Goal: Contribute content: Add original content to the website for others to see

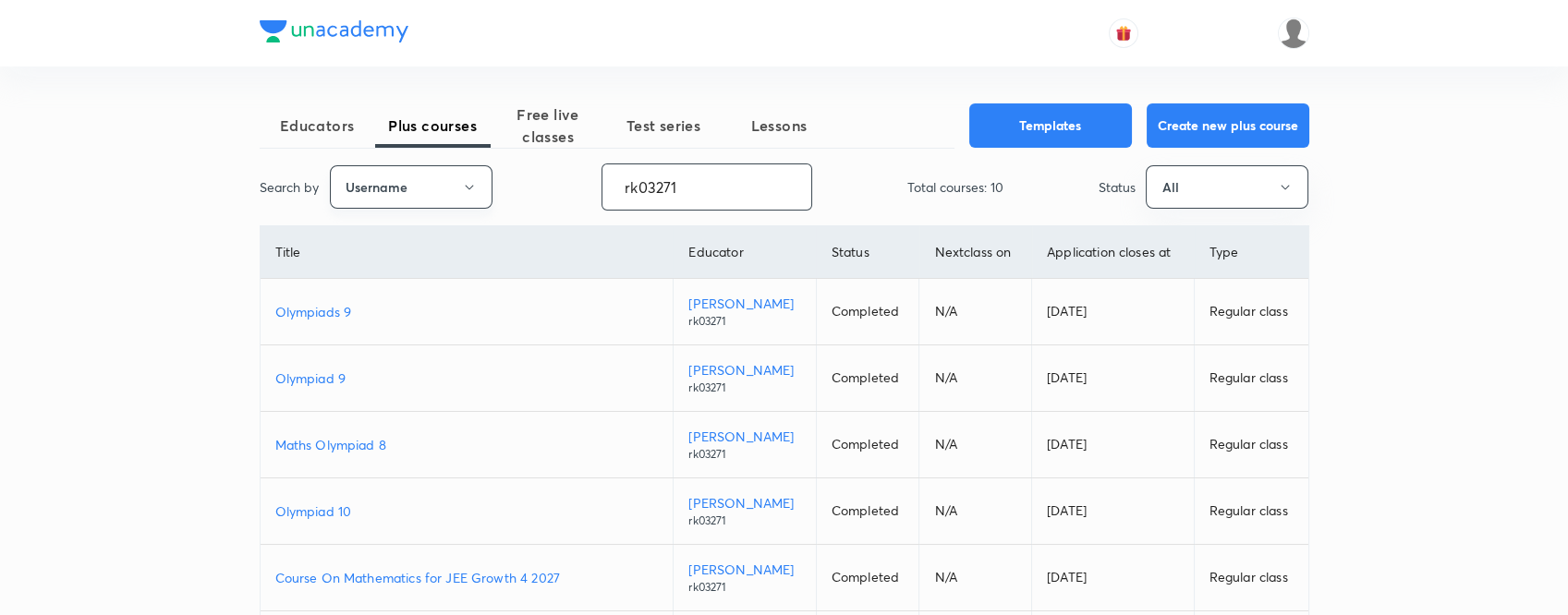
drag, startPoint x: 740, startPoint y: 188, endPoint x: 482, endPoint y: 174, distance: 258.4
click at [482, 174] on div "Search by Username rk03271 ​ Total courses: 10 Status All" at bounding box center [784, 187] width 1050 height 47
paste input "unacademy-user-VT4FV5F0NUH5"
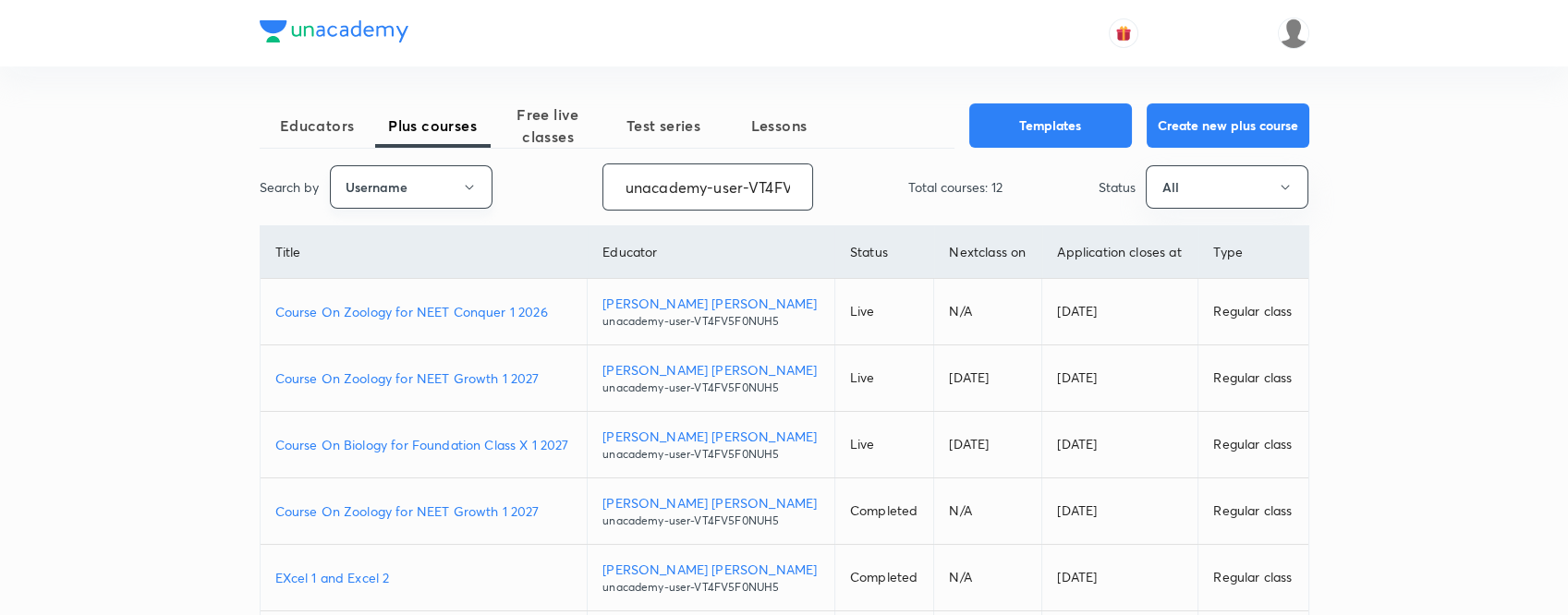
scroll to position [0, 74]
type input "unacademy-user-VT4FV5F0NUH5"
click at [560, 312] on p "Course On Zoology for NEET Conquer 1 2026" at bounding box center [424, 312] width 298 height 20
click at [573, 445] on p "Course On Biology for Foundation Class X 1 2027" at bounding box center [424, 445] width 298 height 20
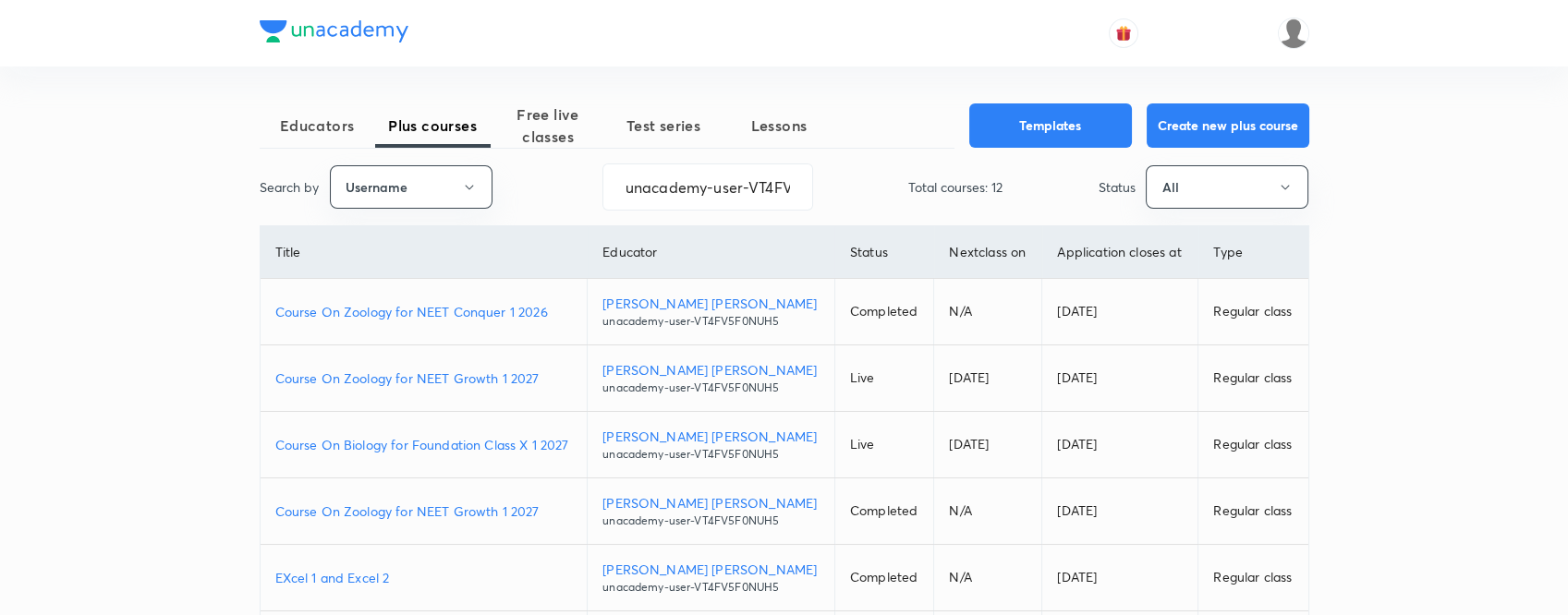
click at [558, 310] on p "Course On Zoology for NEET Conquer 1 2026" at bounding box center [424, 312] width 298 height 20
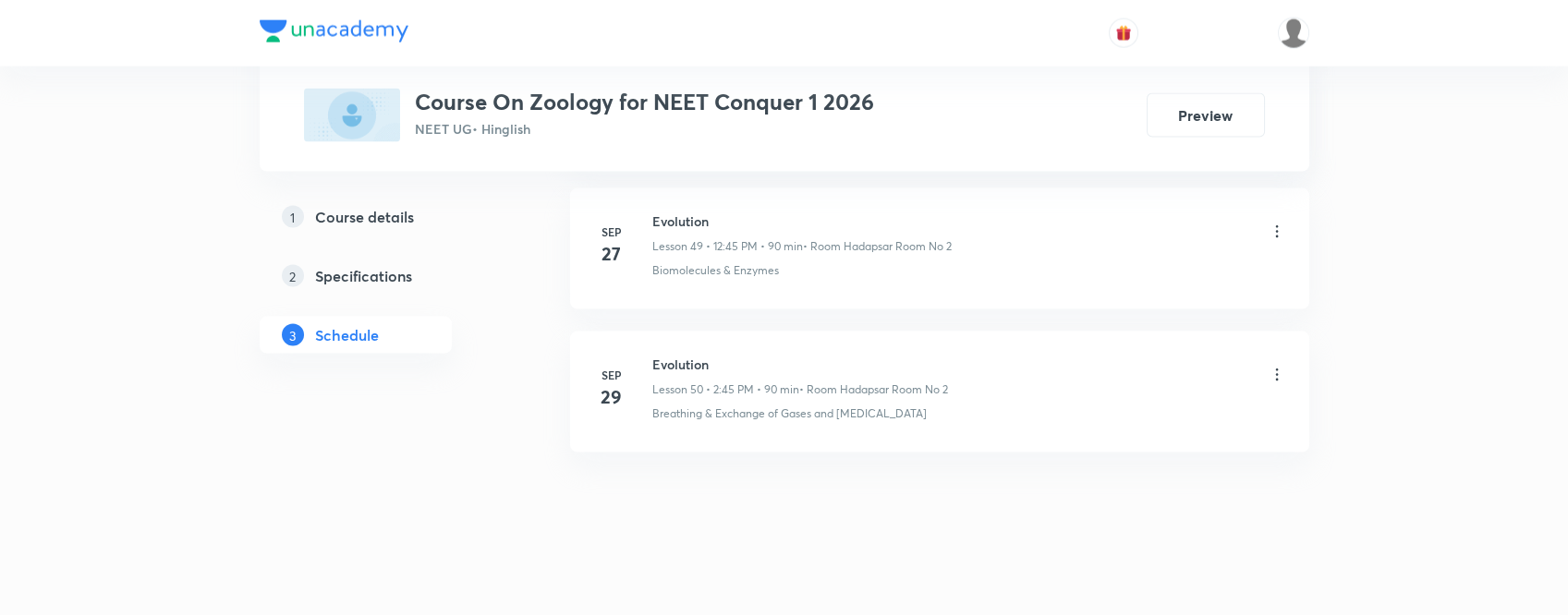
click at [681, 355] on h6 "Evolution" at bounding box center [800, 364] width 296 height 20
copy h6 "Evolution"
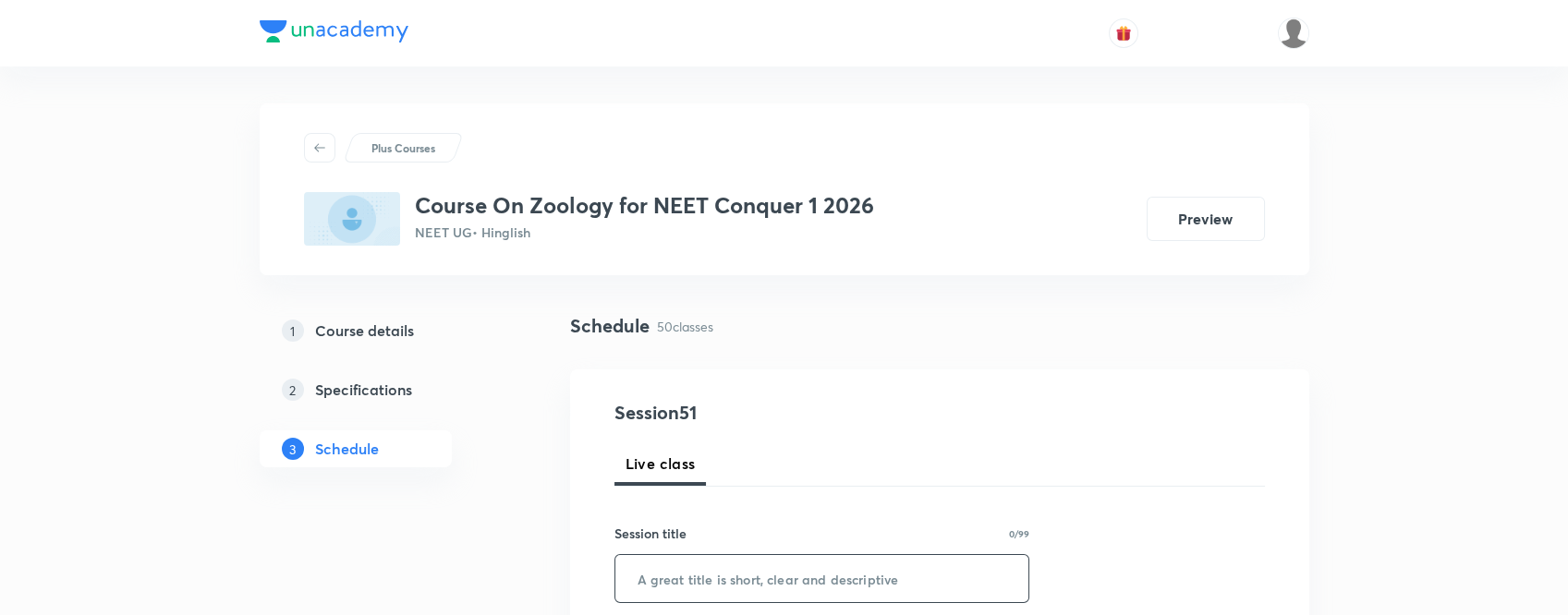
click at [910, 566] on input "text" at bounding box center [822, 578] width 414 height 47
paste input "Evolution"
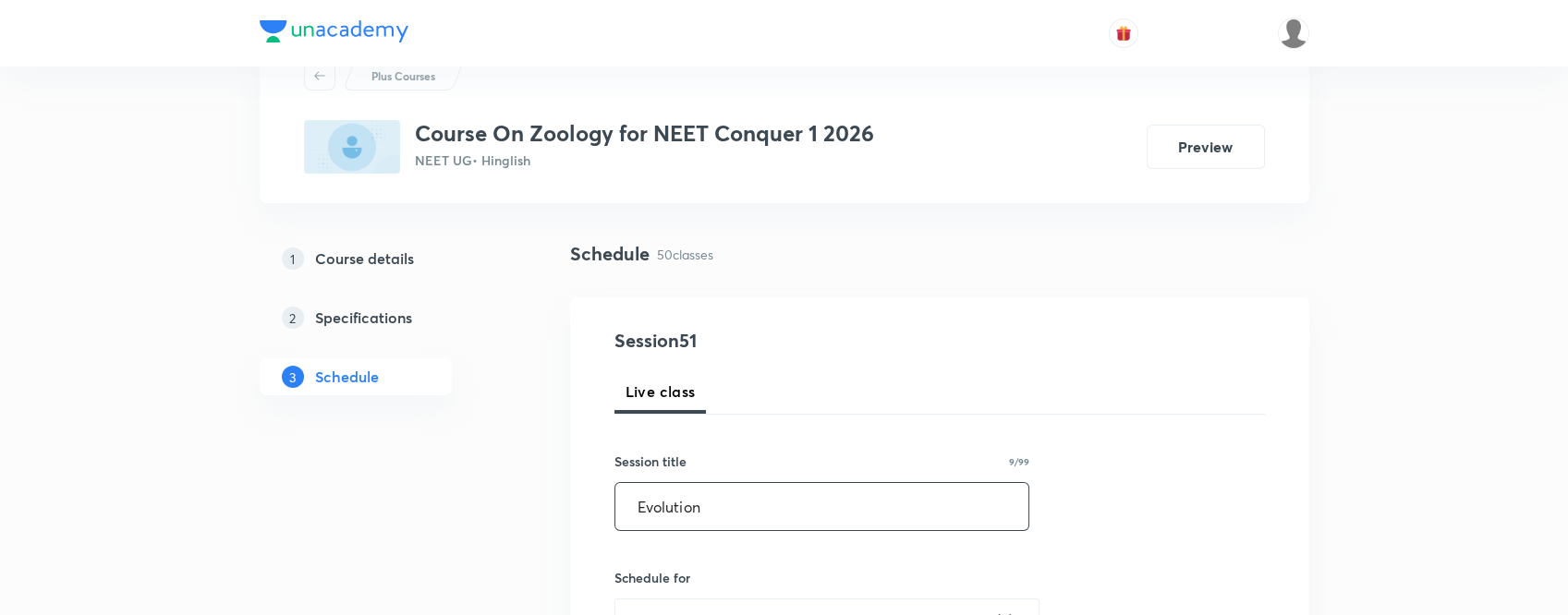
scroll to position [123, 0]
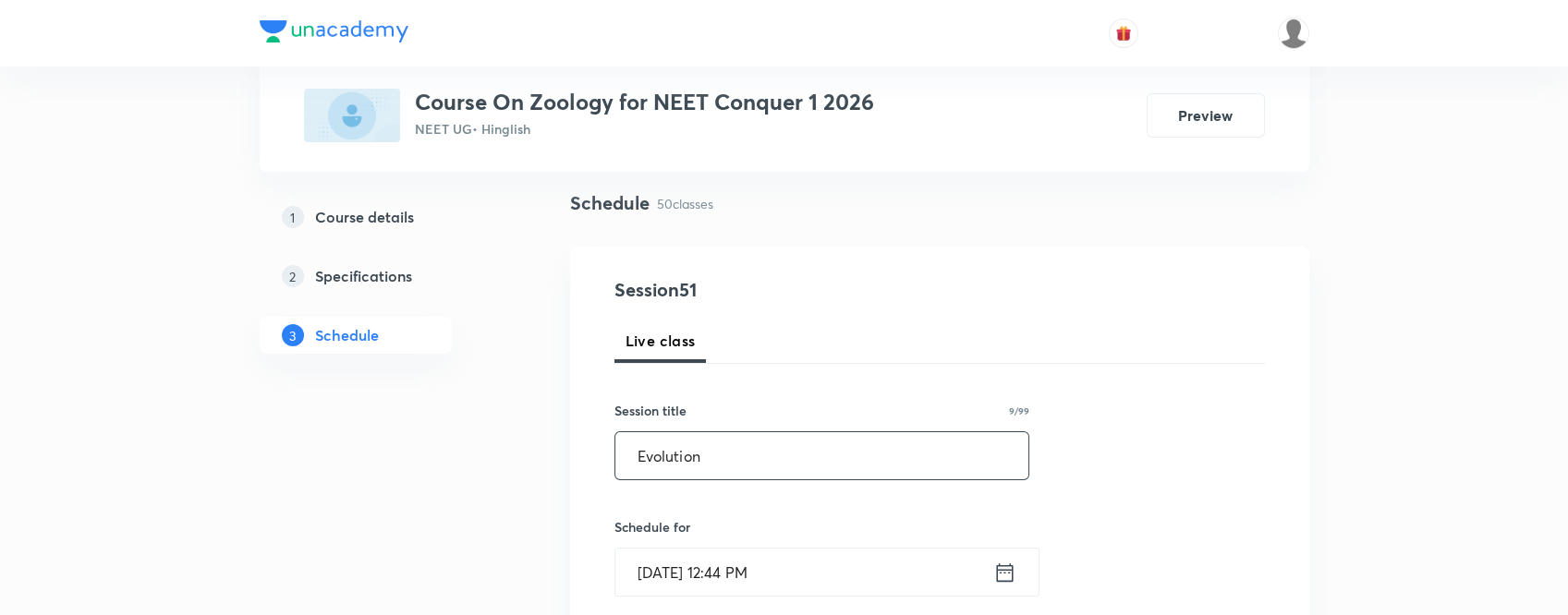
type input "Evolution"
click at [999, 577] on icon at bounding box center [1004, 573] width 23 height 26
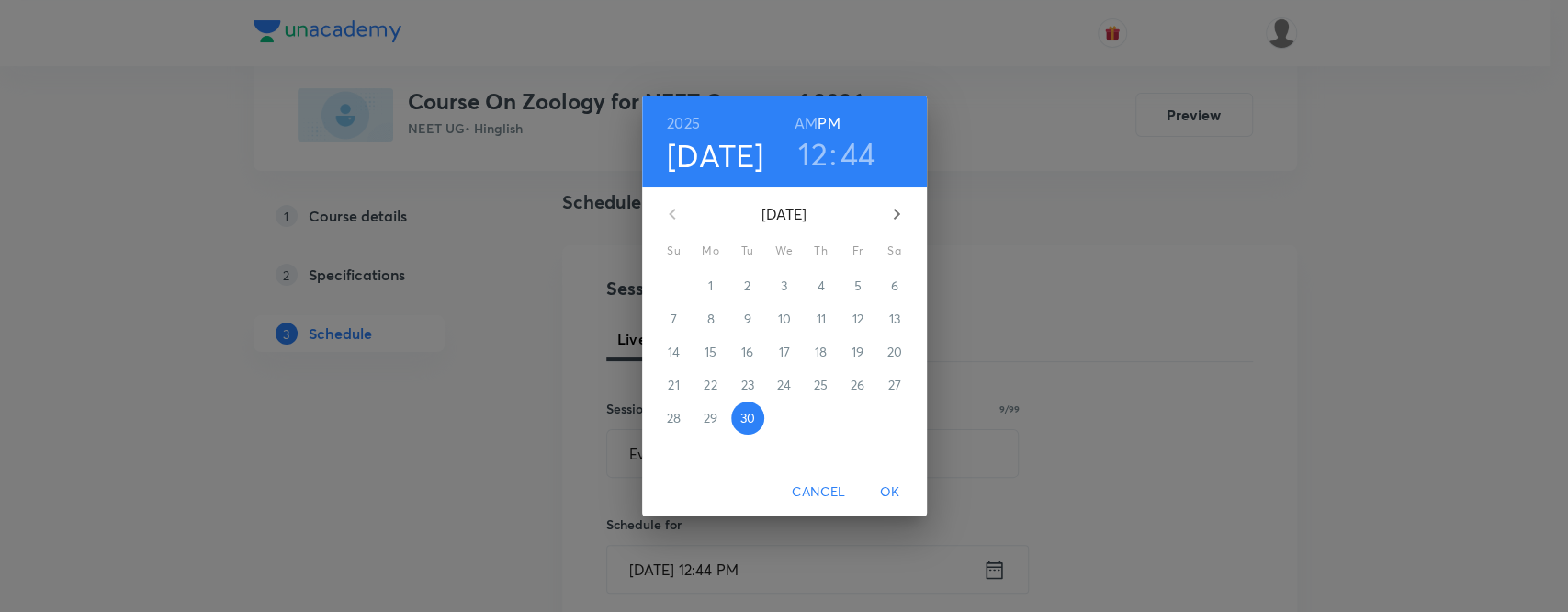
click at [867, 151] on h3 "44" at bounding box center [858, 153] width 35 height 38
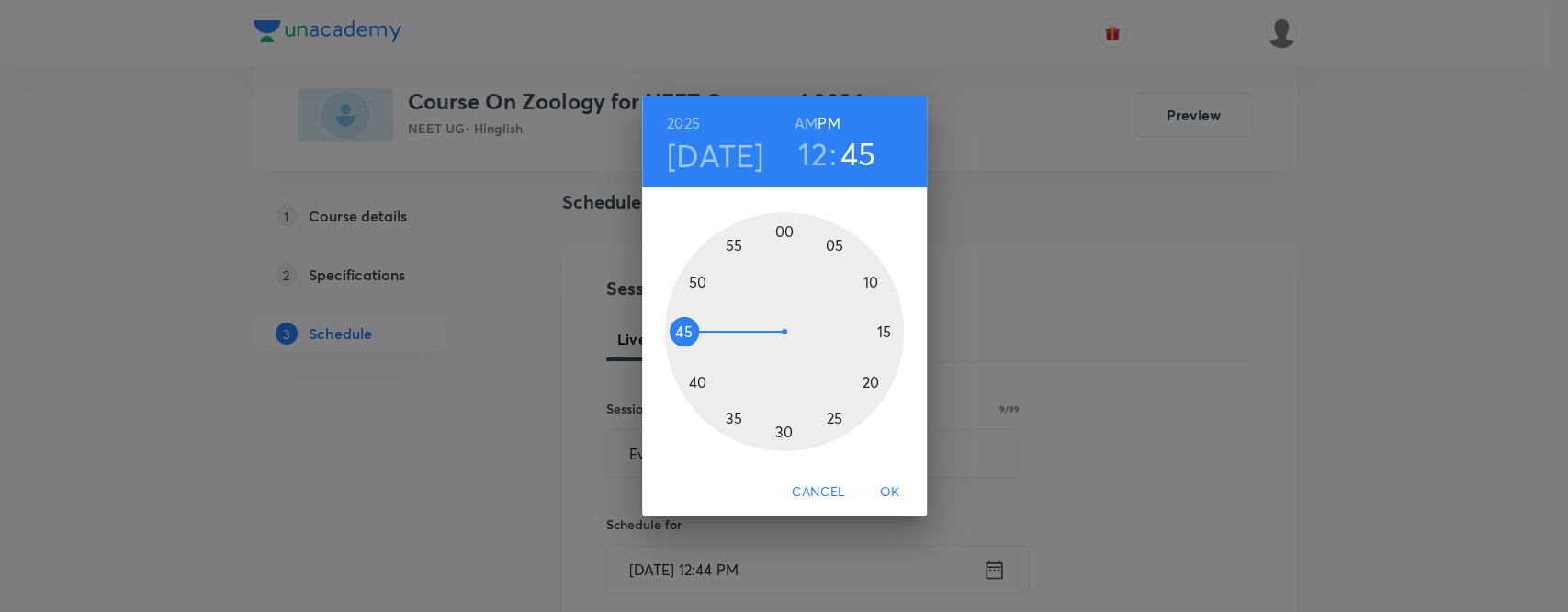
drag, startPoint x: 684, startPoint y: 340, endPoint x: 687, endPoint y: 327, distance: 13.3
click at [687, 327] on div at bounding box center [784, 332] width 238 height 238
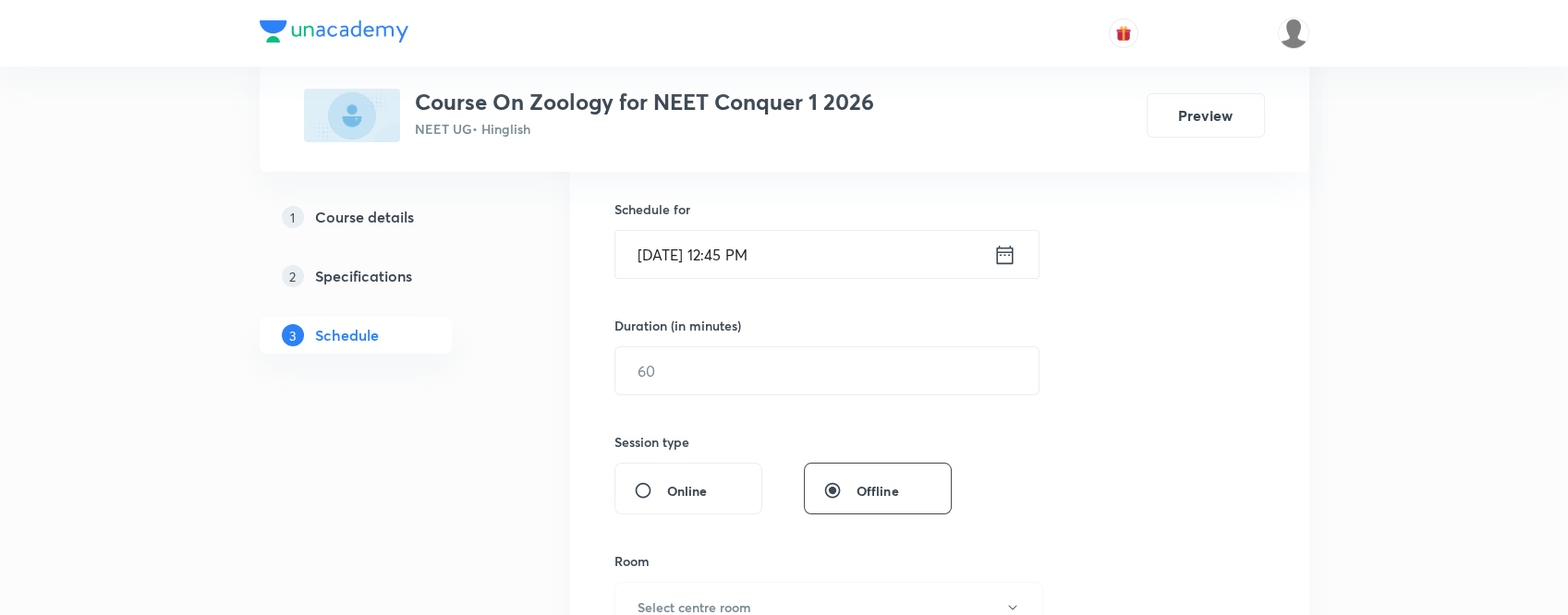
scroll to position [492, 0]
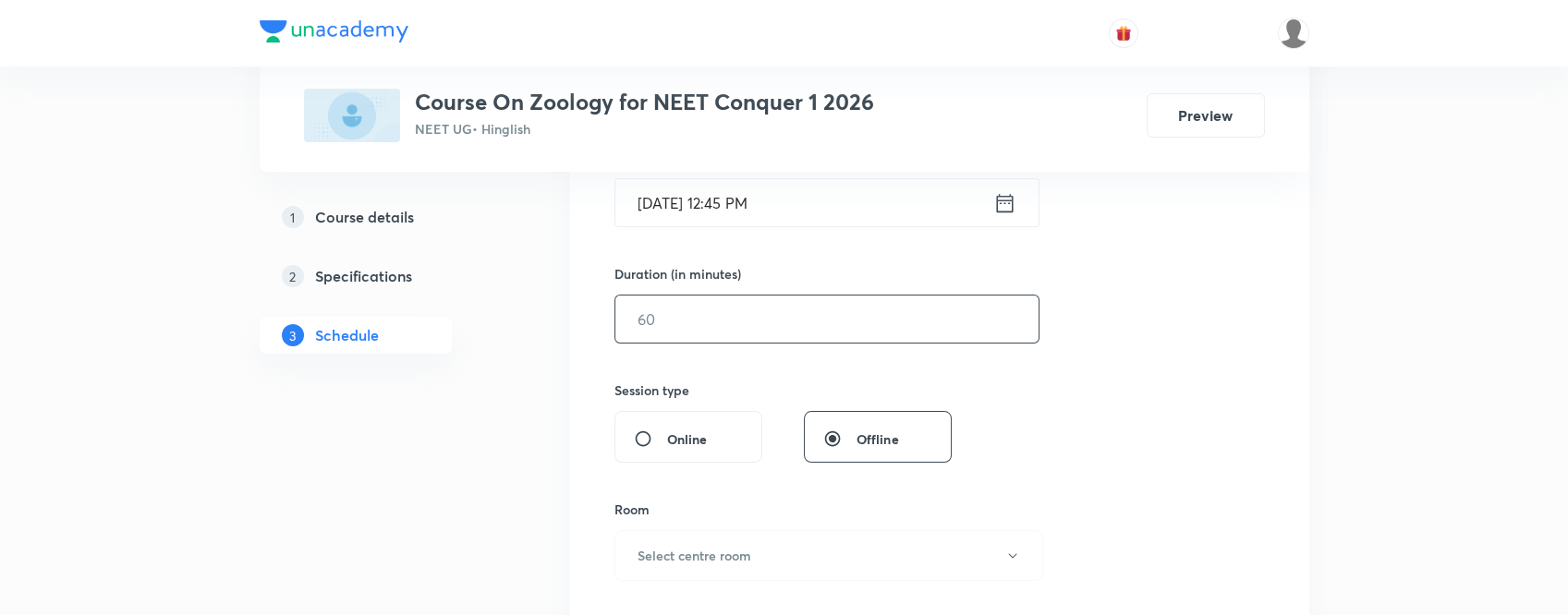
click at [782, 309] on input "text" at bounding box center [827, 319] width 423 height 47
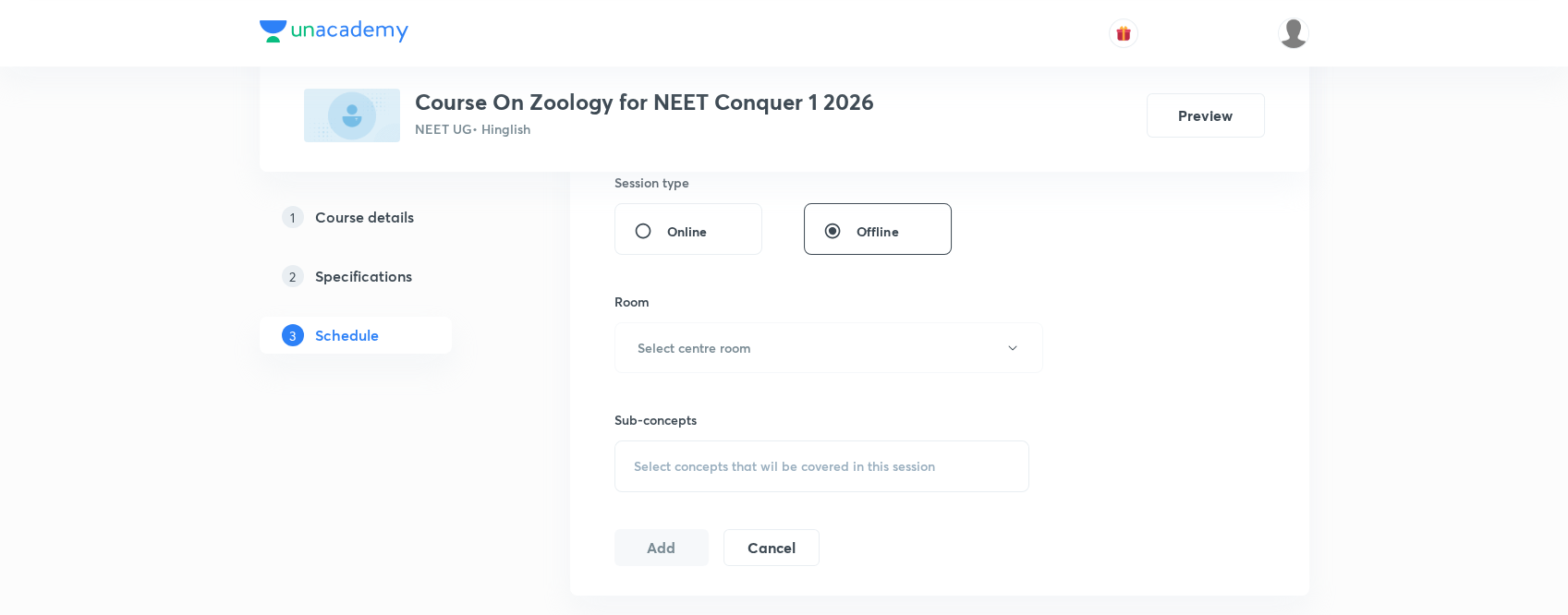
scroll to position [739, 0]
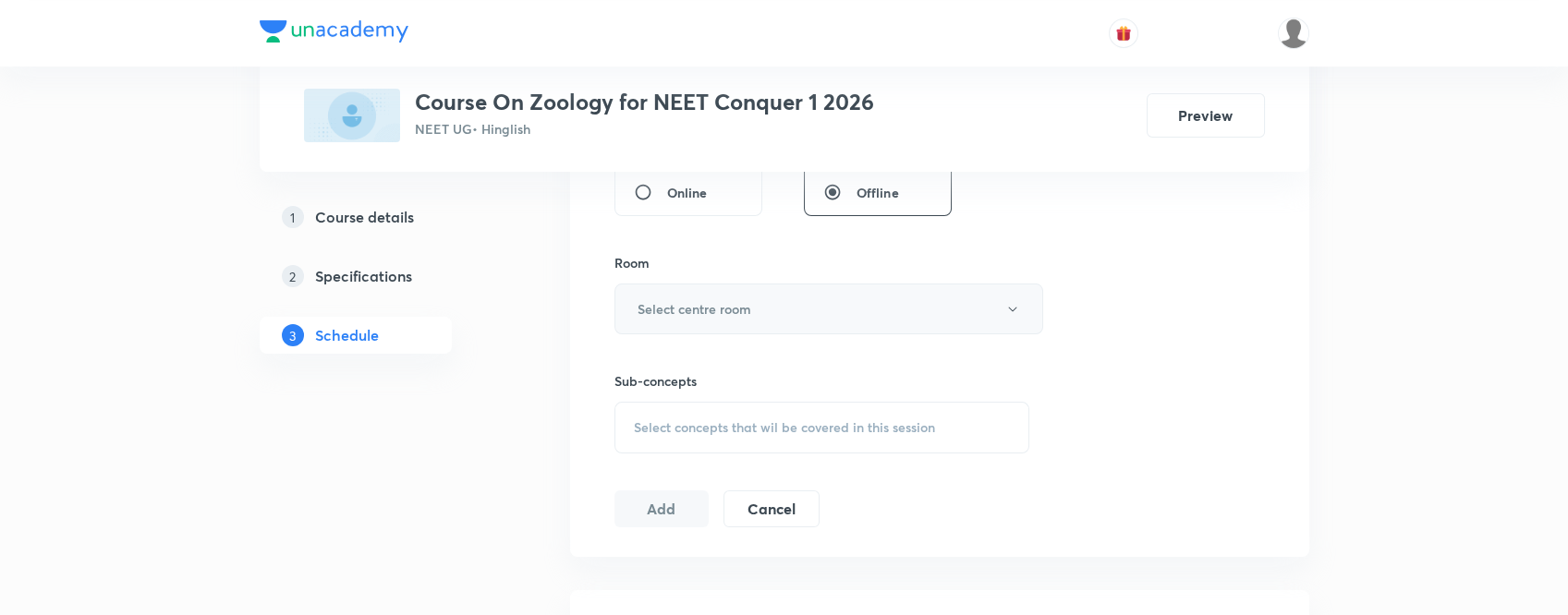
type input "80"
click at [741, 308] on h6 "Select centre room" at bounding box center [694, 309] width 113 height 20
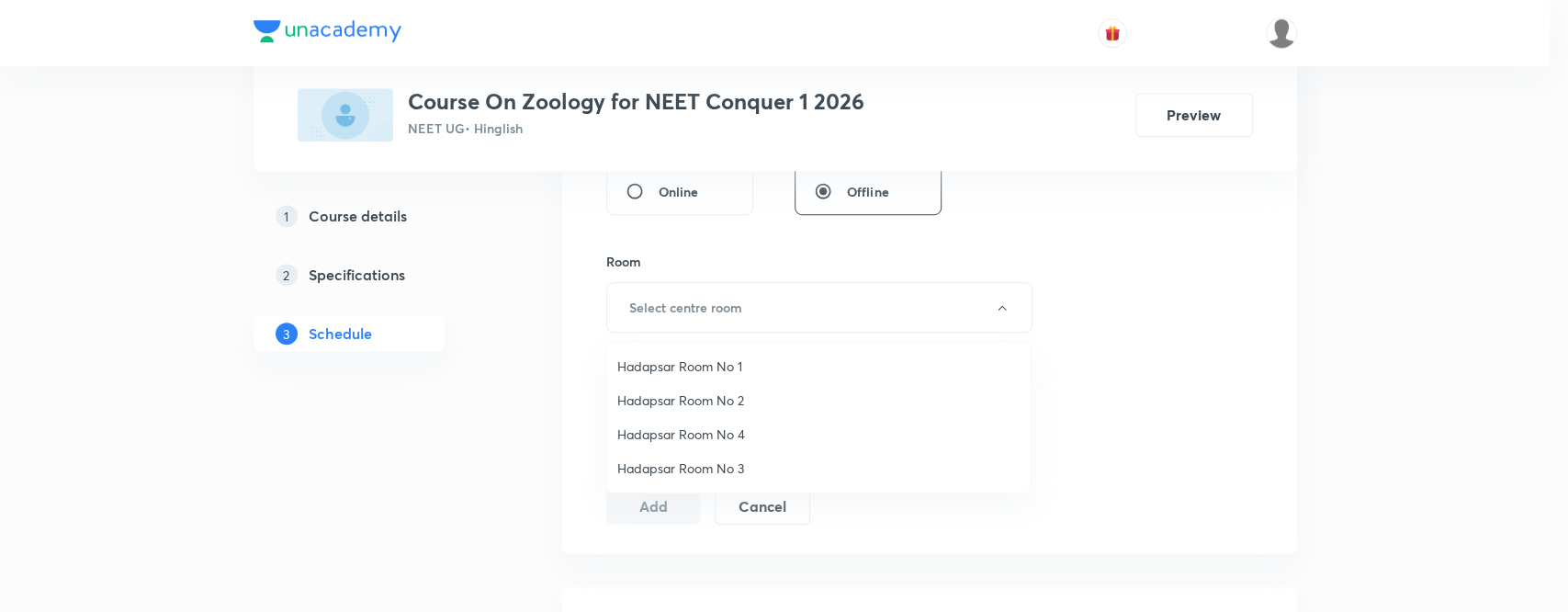
click at [710, 395] on span "Hadapsar Room No 2" at bounding box center [818, 400] width 402 height 20
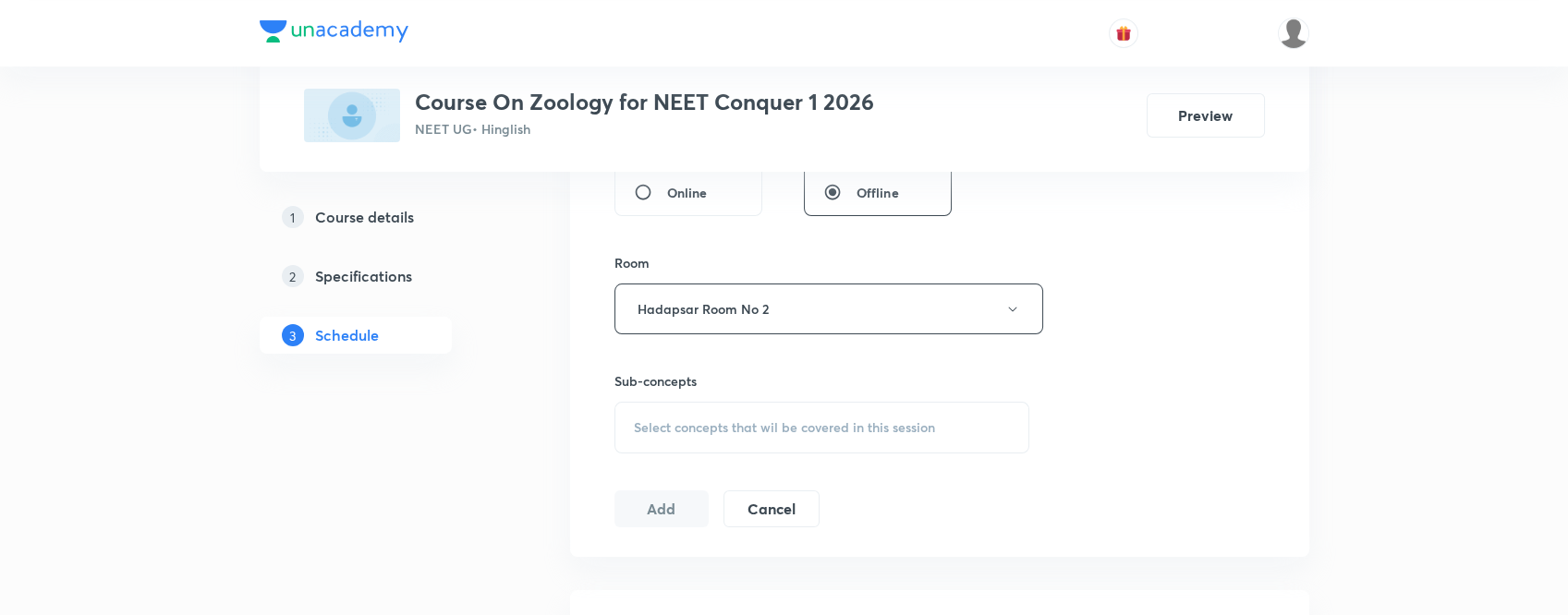
click at [785, 410] on div "Select concepts that wil be covered in this session" at bounding box center [822, 427] width 416 height 51
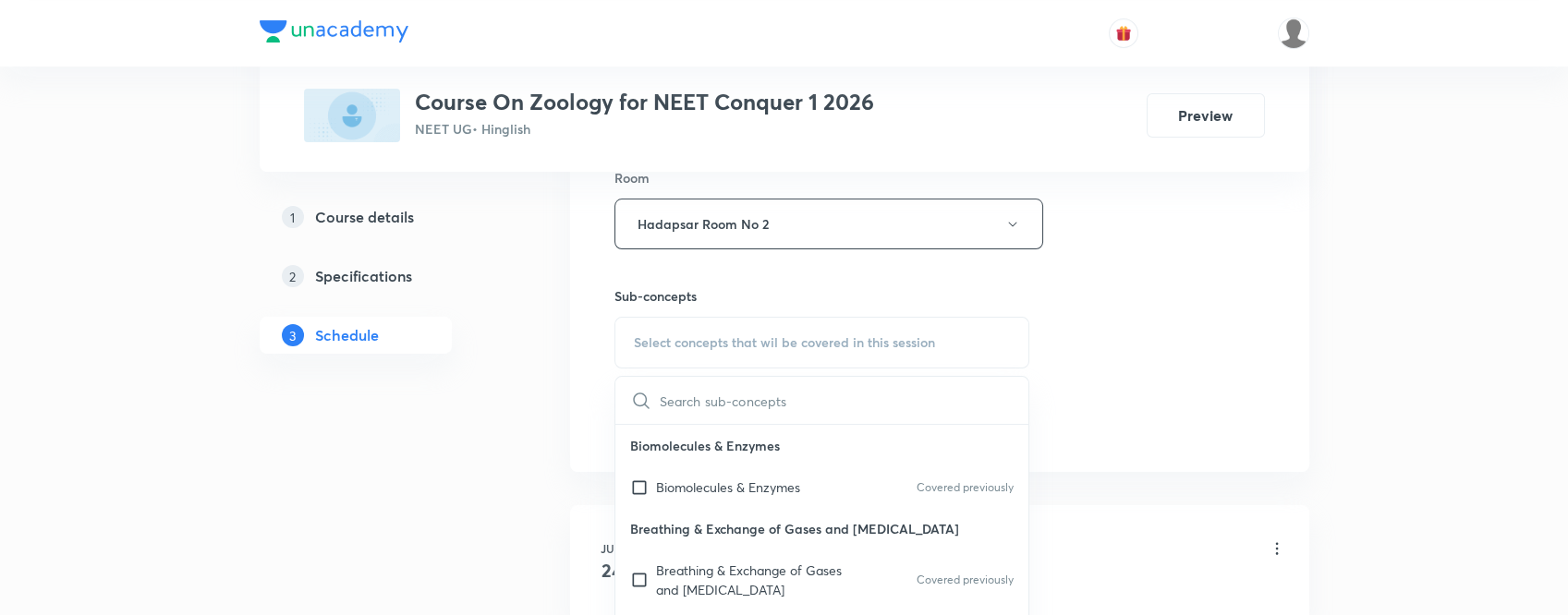
scroll to position [861, 0]
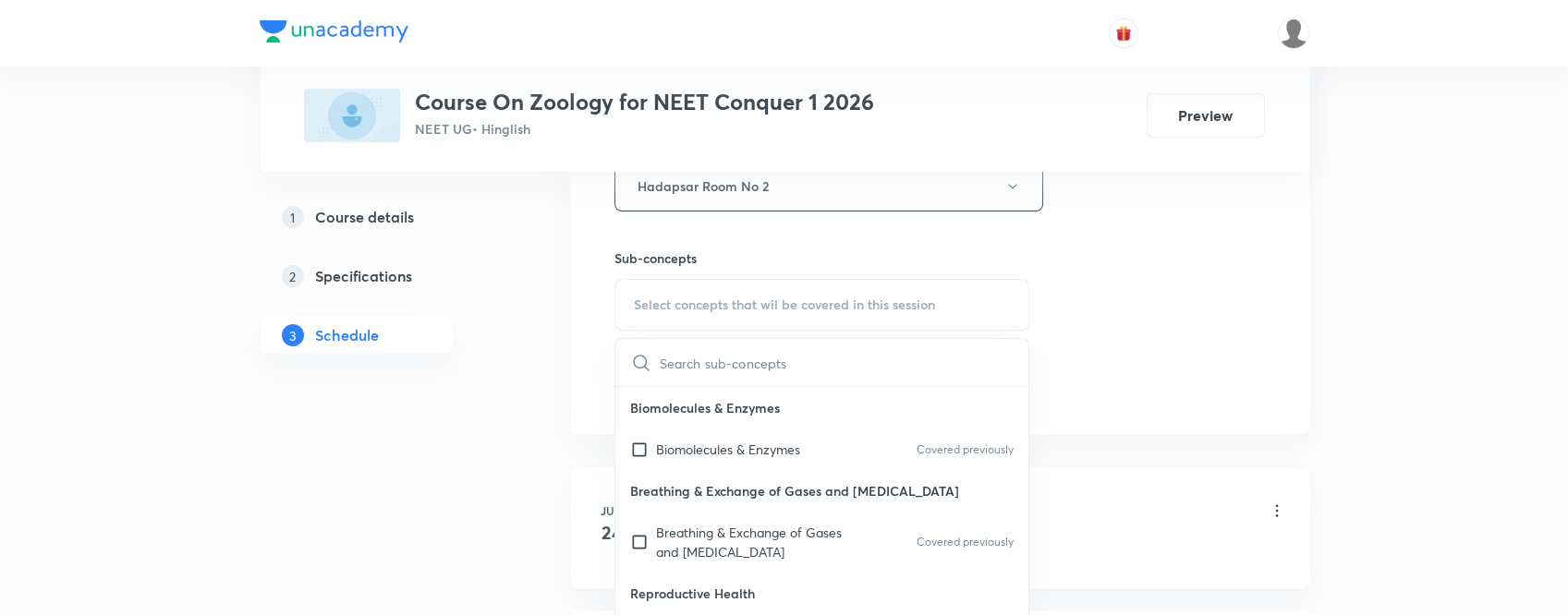
click at [806, 442] on div "Biomolecules & Enzymes Covered previously" at bounding box center [822, 449] width 414 height 41
checkbox input "true"
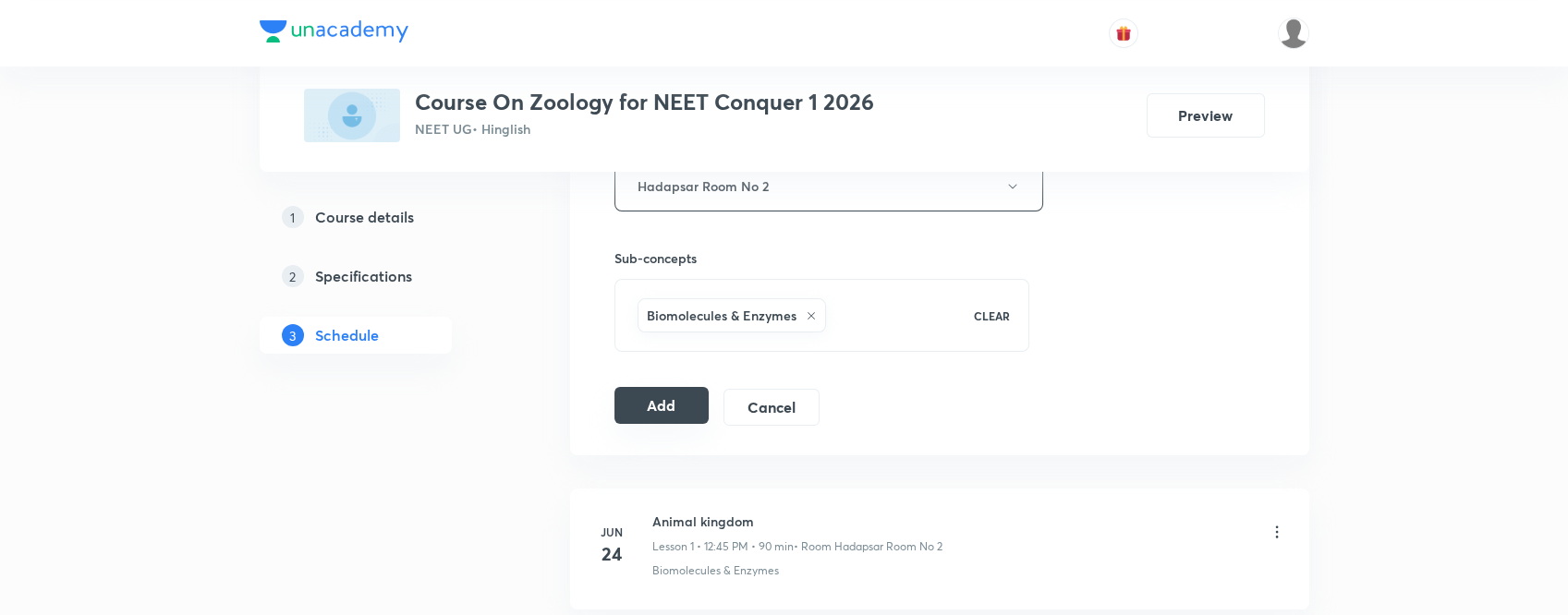
click at [673, 408] on button "Add" at bounding box center [662, 404] width 96 height 37
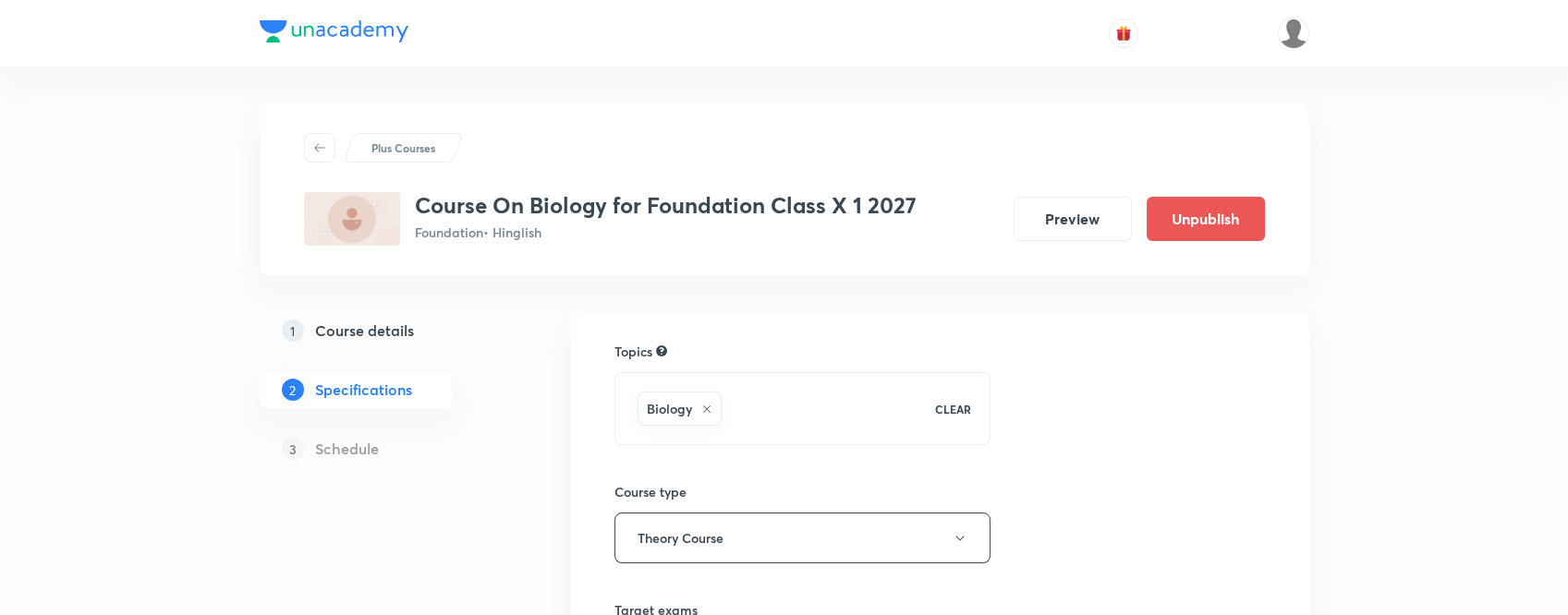
click at [373, 335] on h5 "Course details" at bounding box center [364, 330] width 99 height 22
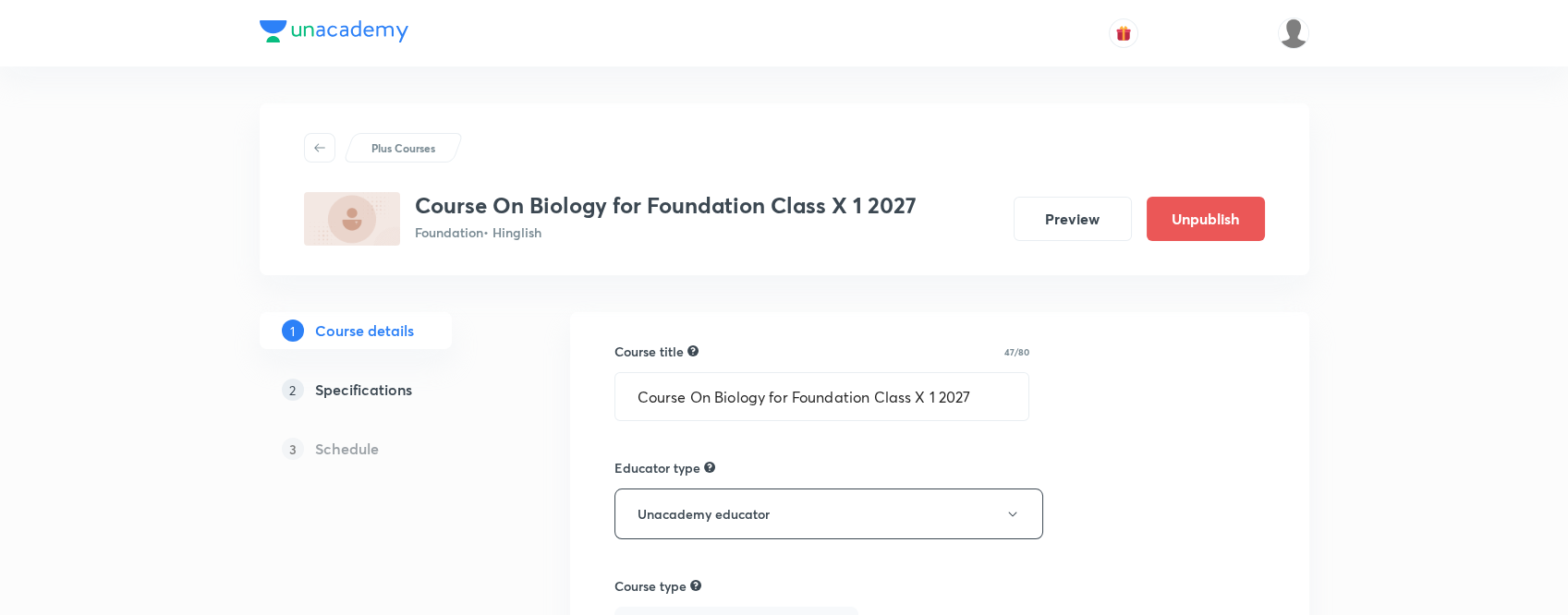
scroll to position [51, 0]
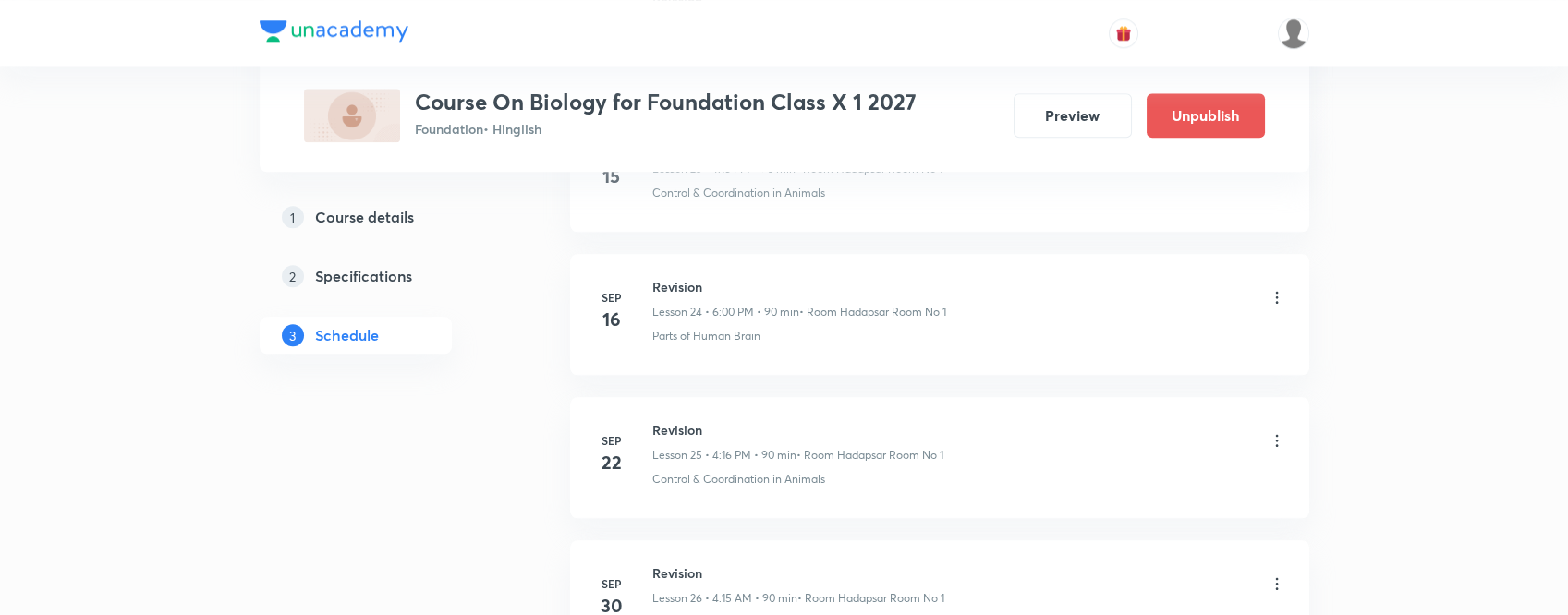
scroll to position [4723, 0]
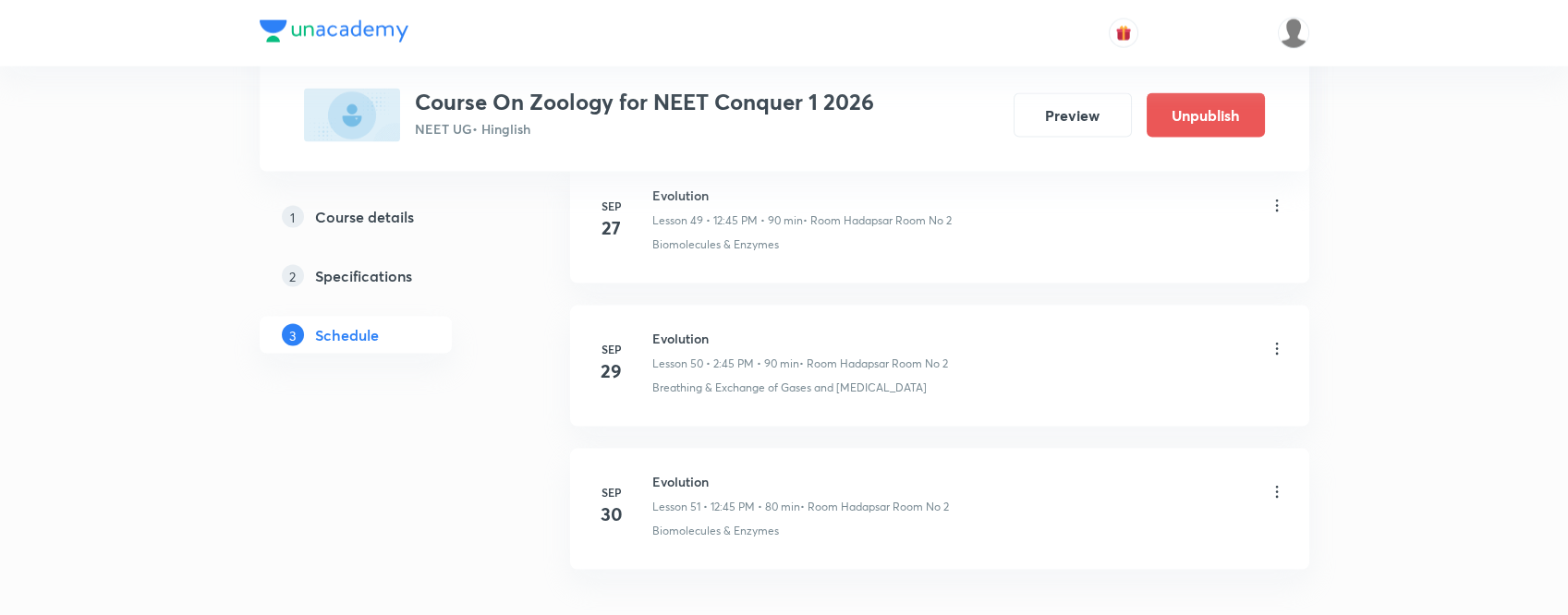
scroll to position [8153, 0]
